Goal: Task Accomplishment & Management: Use online tool/utility

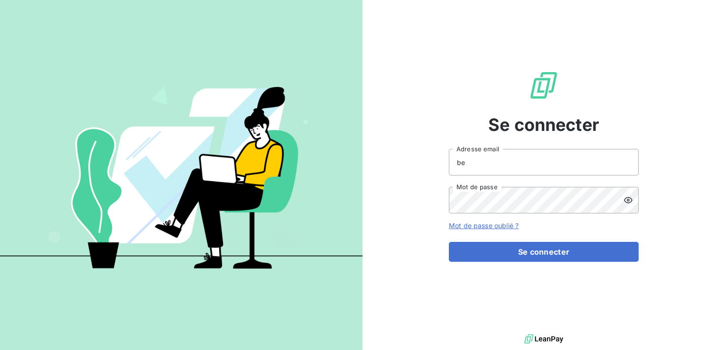
type input "[EMAIL_ADDRESS][DOMAIN_NAME]"
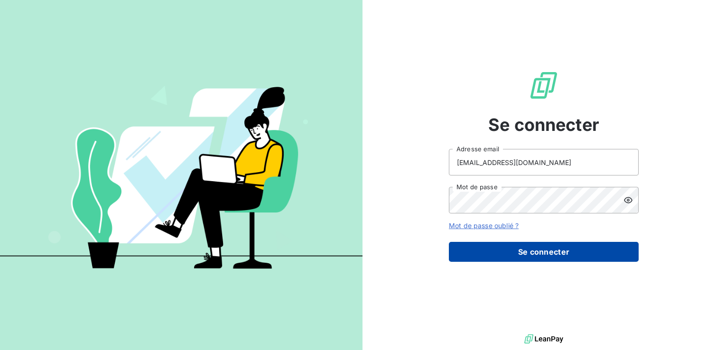
click at [517, 258] on button "Se connecter" at bounding box center [544, 252] width 190 height 20
click at [520, 251] on button "Se connecter" at bounding box center [544, 252] width 190 height 20
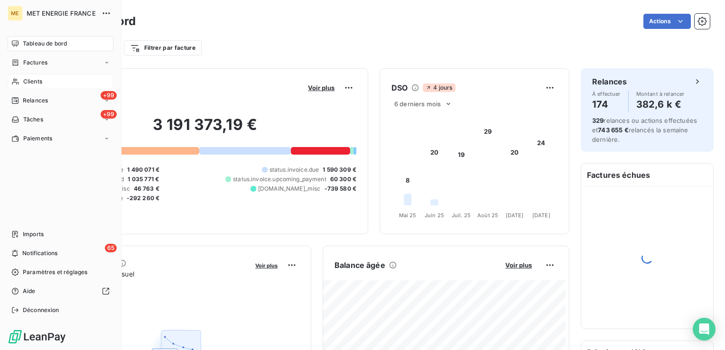
click at [23, 84] on span "Clients" at bounding box center [32, 81] width 19 height 9
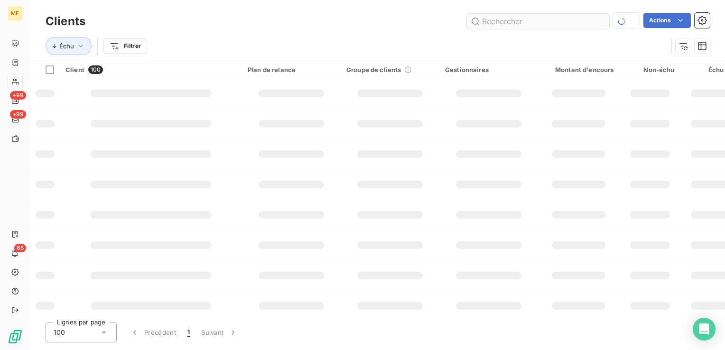
click at [503, 24] on input "text" at bounding box center [538, 21] width 142 height 15
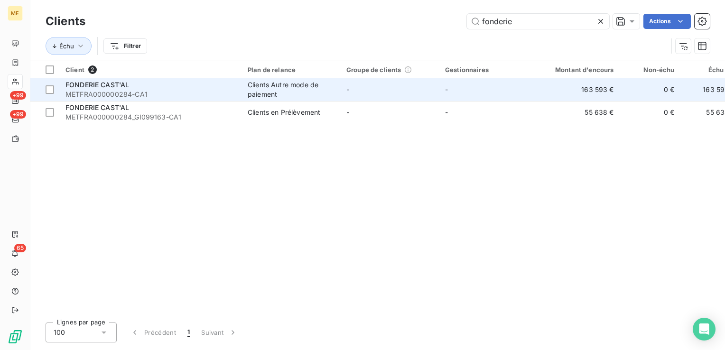
type input "fonderie"
click at [202, 90] on span "METFRA000000284-CA1" at bounding box center [150, 94] width 171 height 9
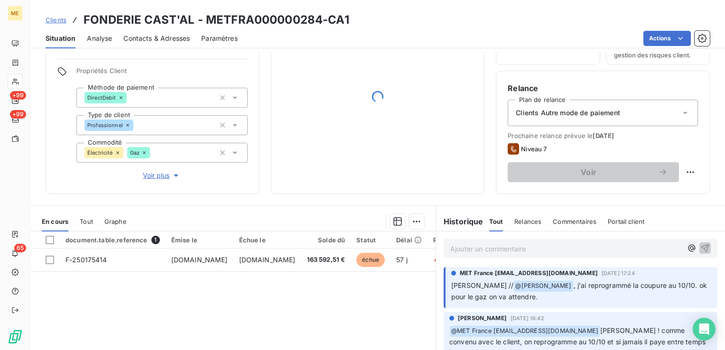
scroll to position [142, 0]
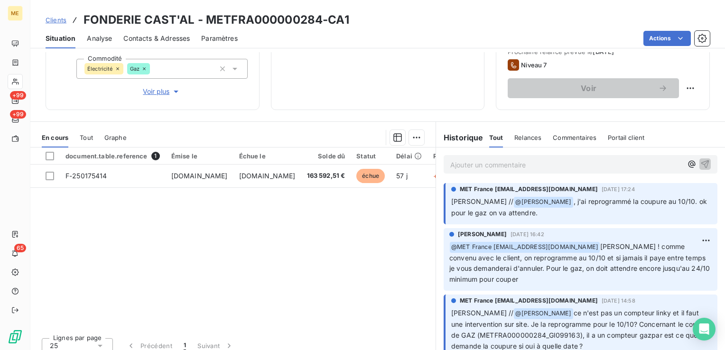
click at [542, 170] on div "Ajouter un commentaire ﻿" at bounding box center [581, 164] width 274 height 19
click at [539, 166] on p "Ajouter un commentaire ﻿" at bounding box center [566, 165] width 232 height 12
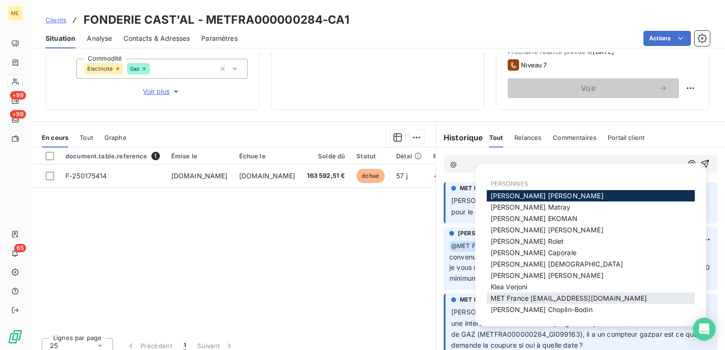
click at [600, 296] on span "MET France [EMAIL_ADDRESS][DOMAIN_NAME]" at bounding box center [569, 298] width 157 height 8
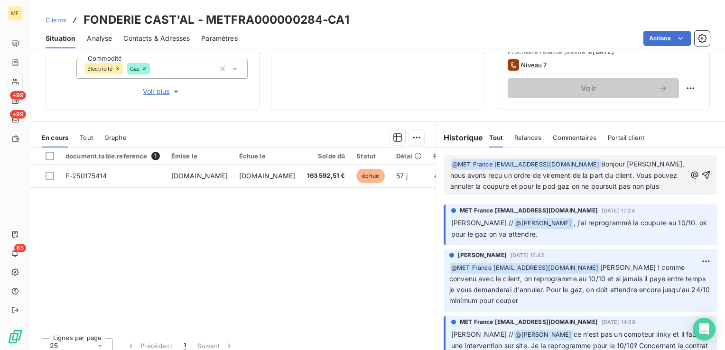
click at [587, 185] on span "Bonjour [PERSON_NAME], nous avons reçu un ordre de virement de la part du clien…" at bounding box center [568, 175] width 236 height 30
click at [659, 187] on p "﻿ @ MET [GEOGRAPHIC_DATA] [EMAIL_ADDRESS][DOMAIN_NAME] ﻿ Bonjour [PERSON_NAME],…" at bounding box center [568, 175] width 236 height 33
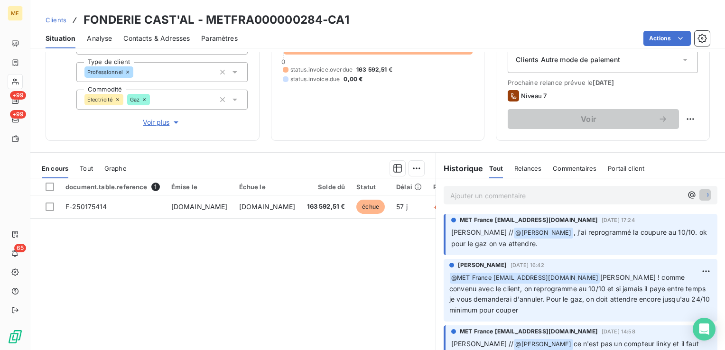
scroll to position [95, 0]
